Goal: Transaction & Acquisition: Purchase product/service

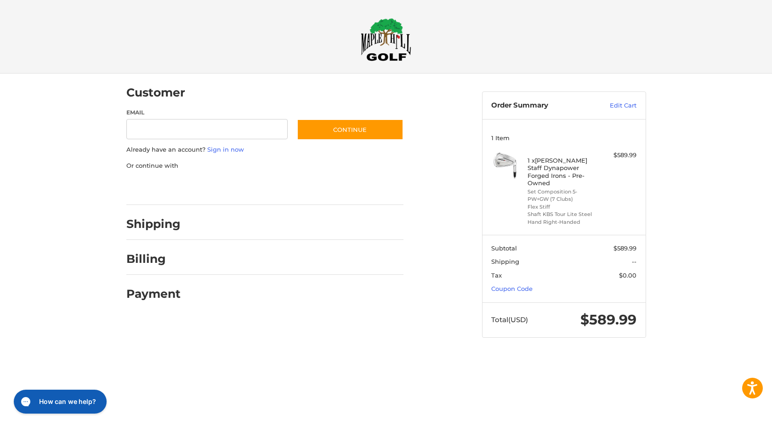
click at [0, 356] on div at bounding box center [0, 356] width 0 height 0
click at [684, 356] on div at bounding box center [386, 356] width 772 height 0
